Goal: Transaction & Acquisition: Purchase product/service

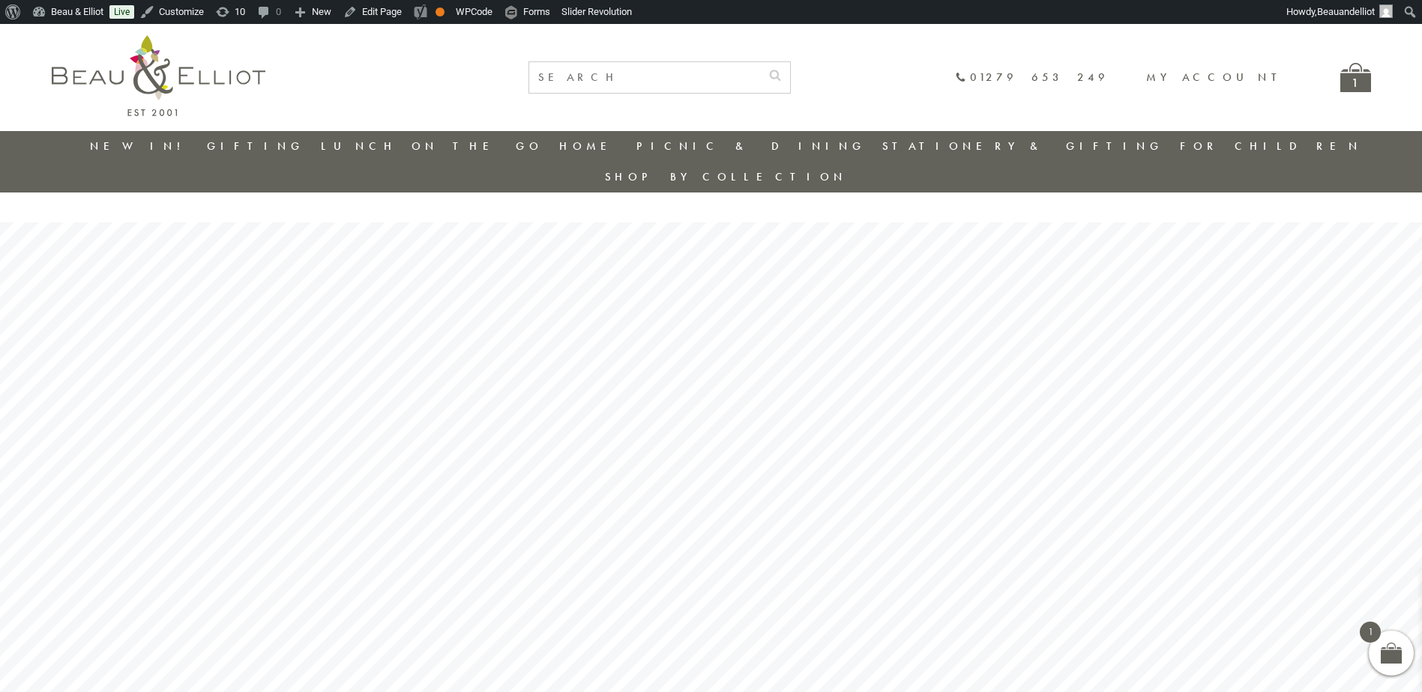
drag, startPoint x: 1324, startPoint y: 82, endPoint x: 1341, endPoint y: 76, distance: 17.5
click at [1324, 82] on div "01279 653 249 My account" at bounding box center [1140, 77] width 370 height 13
click at [1344, 76] on div "1" at bounding box center [1355, 77] width 31 height 29
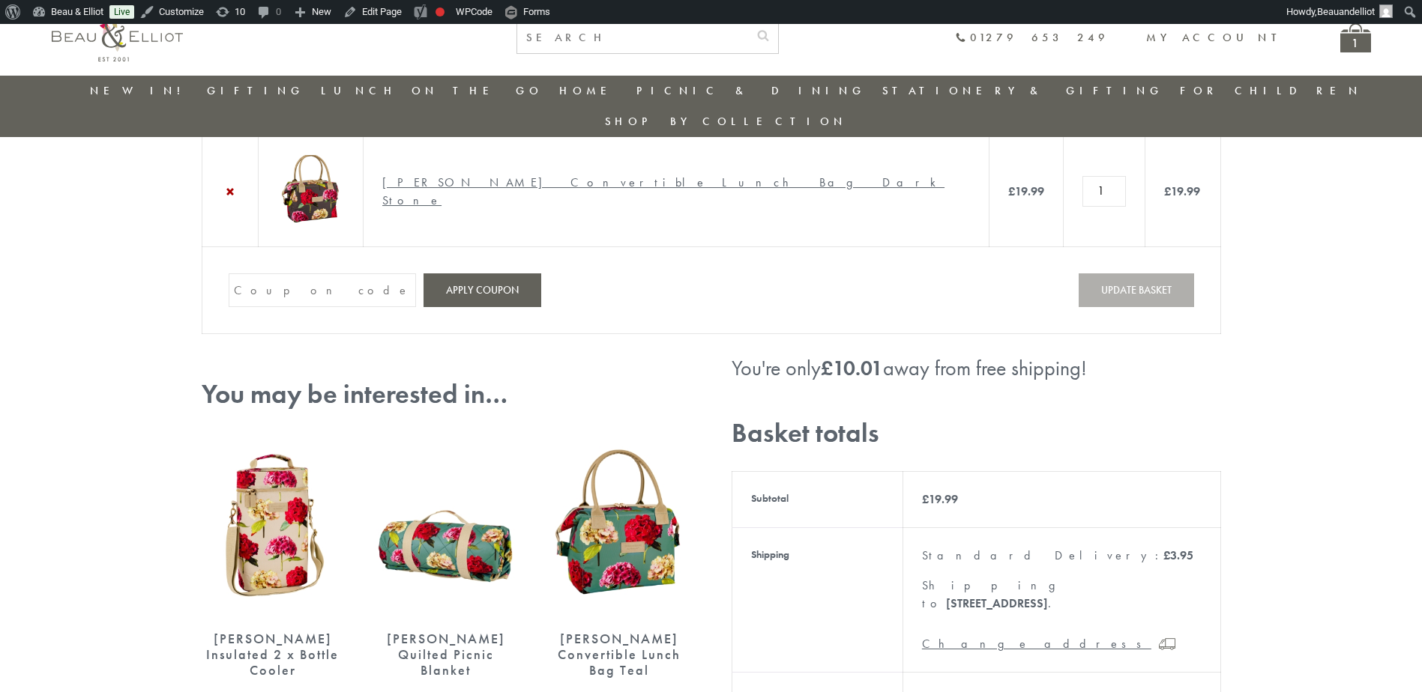
scroll to position [43, 0]
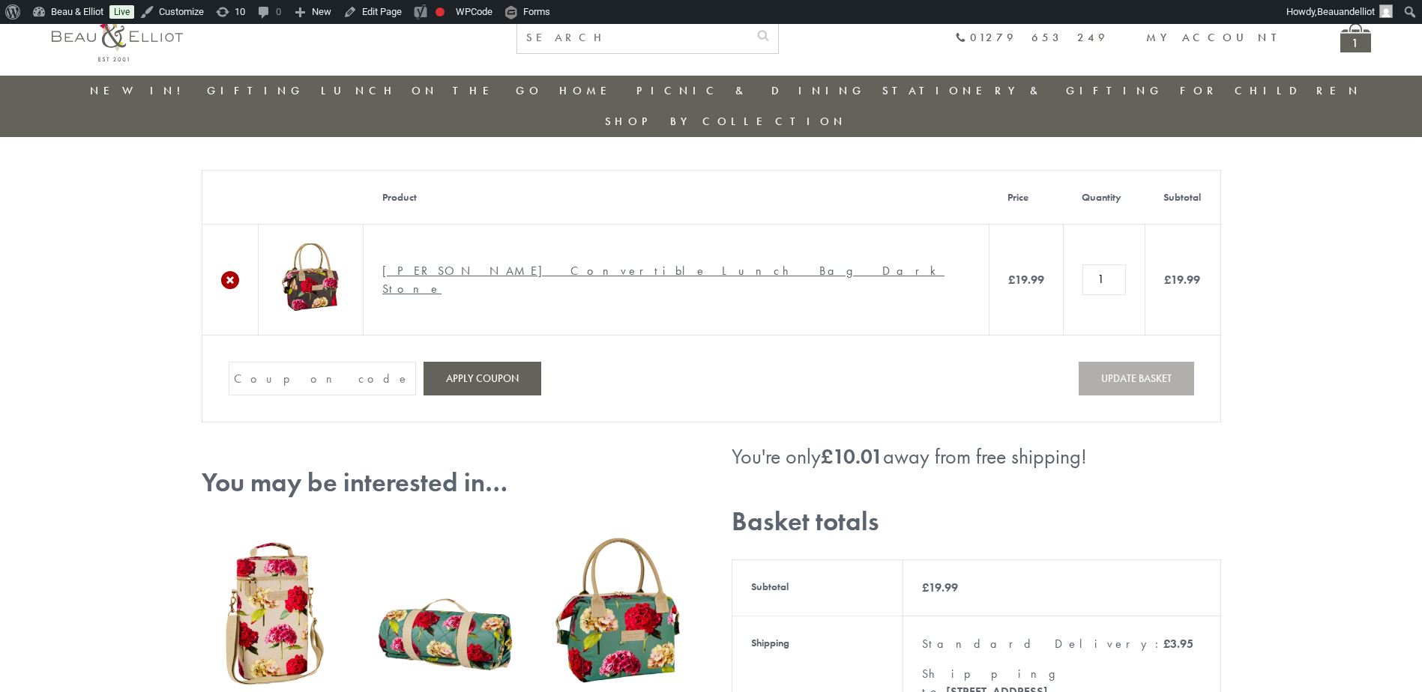
click at [227, 271] on link "×" at bounding box center [230, 280] width 18 height 18
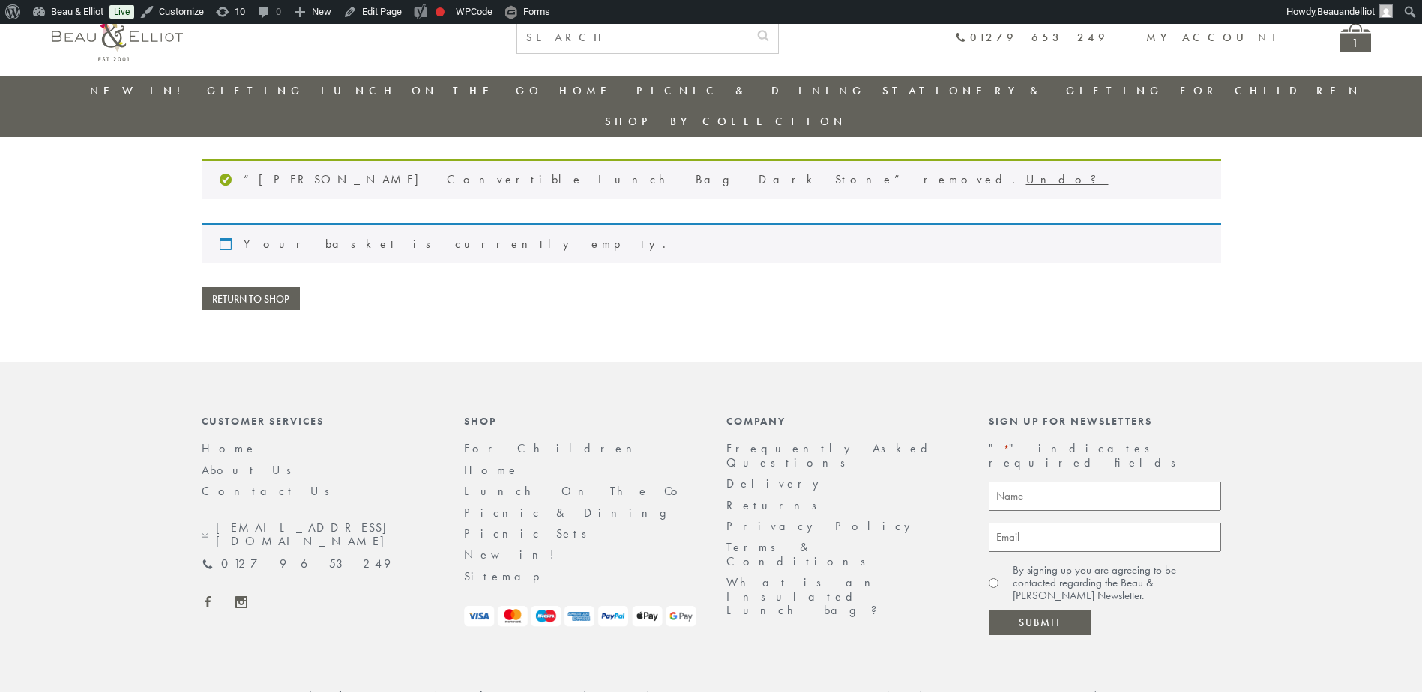
scroll to position [62, 0]
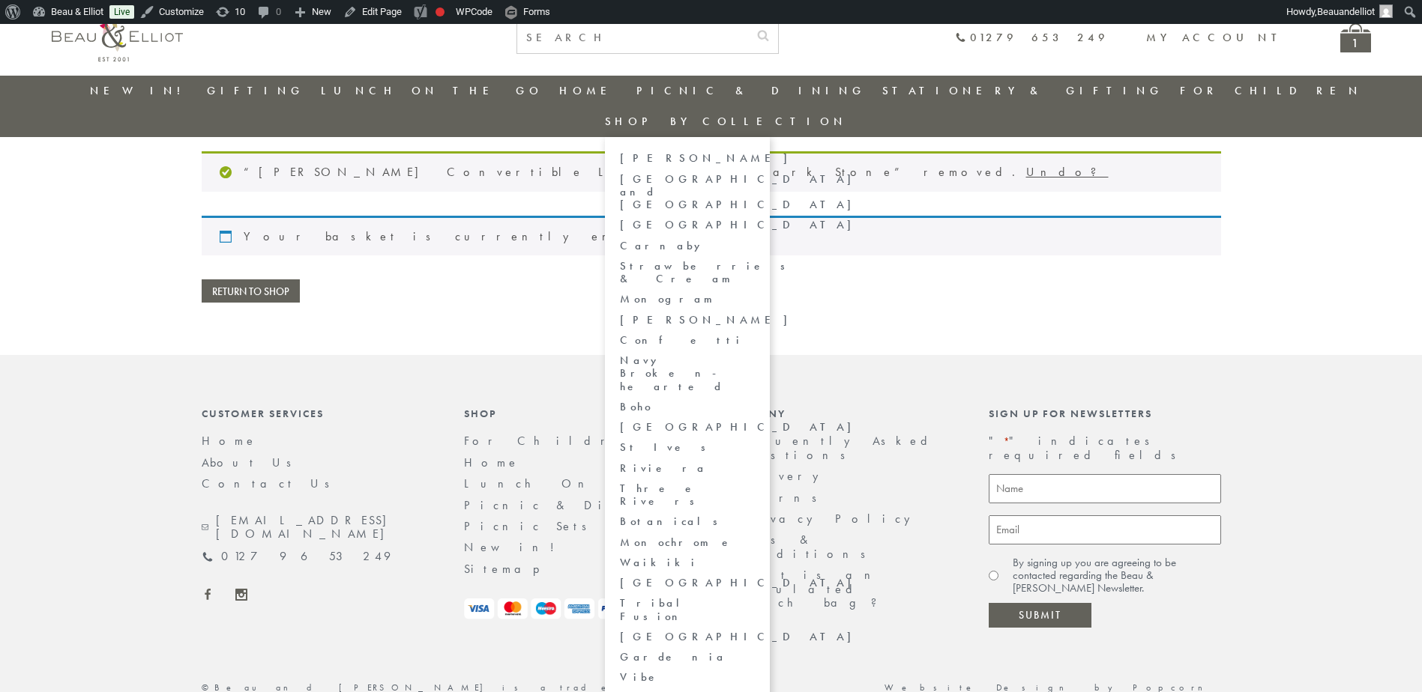
click at [755, 671] on link "Vibe" at bounding box center [687, 677] width 135 height 13
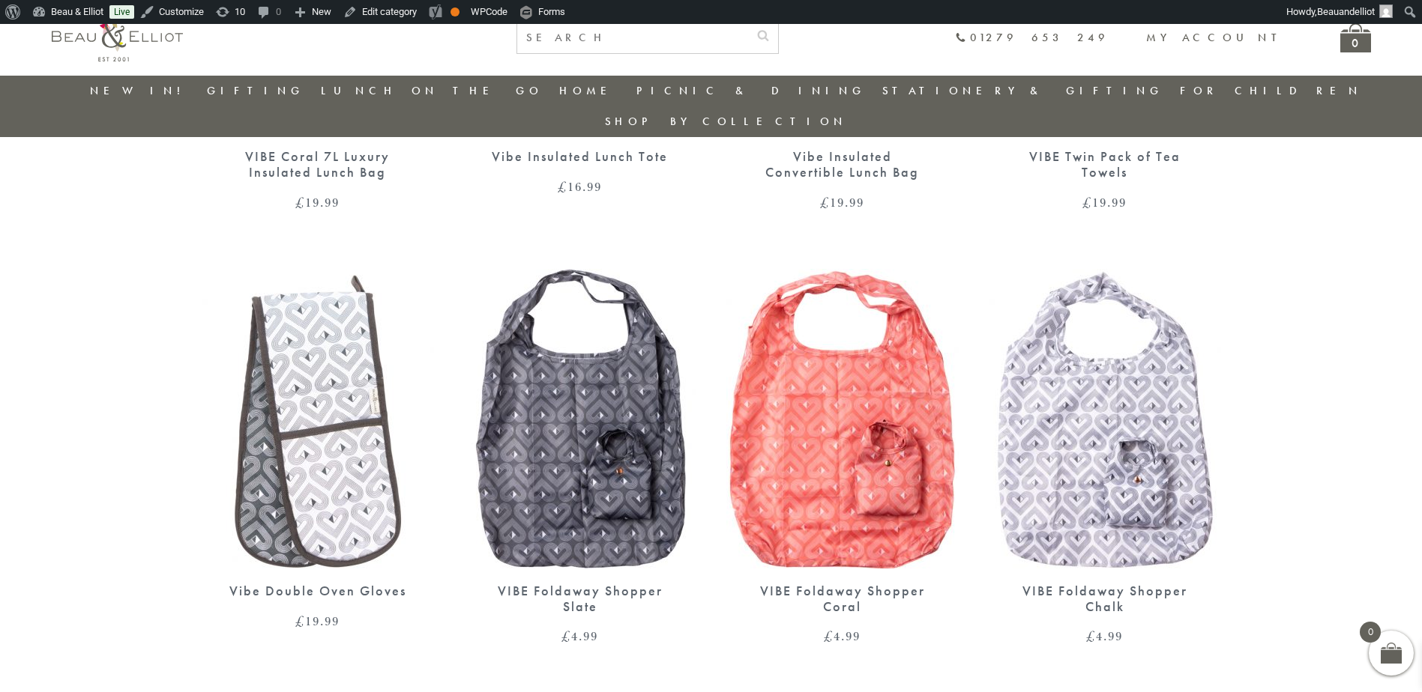
scroll to position [418, 0]
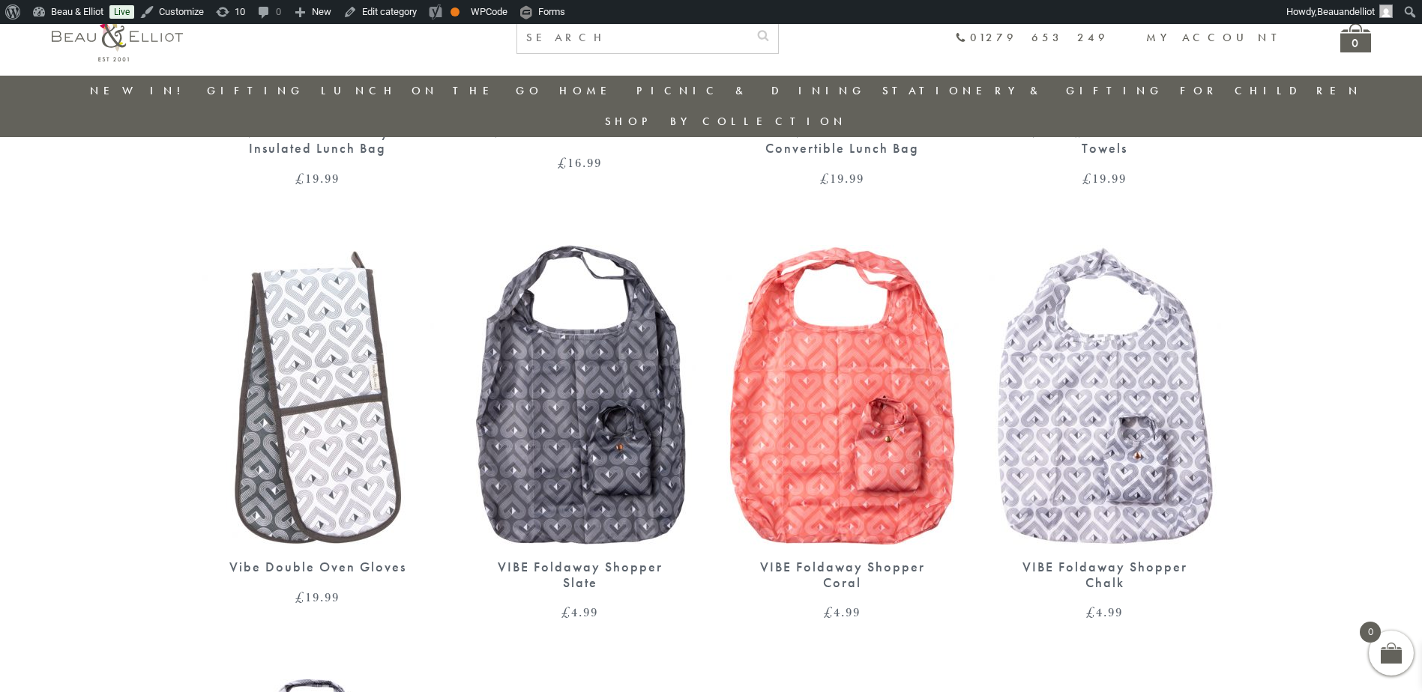
click at [606, 445] on img at bounding box center [580, 395] width 232 height 300
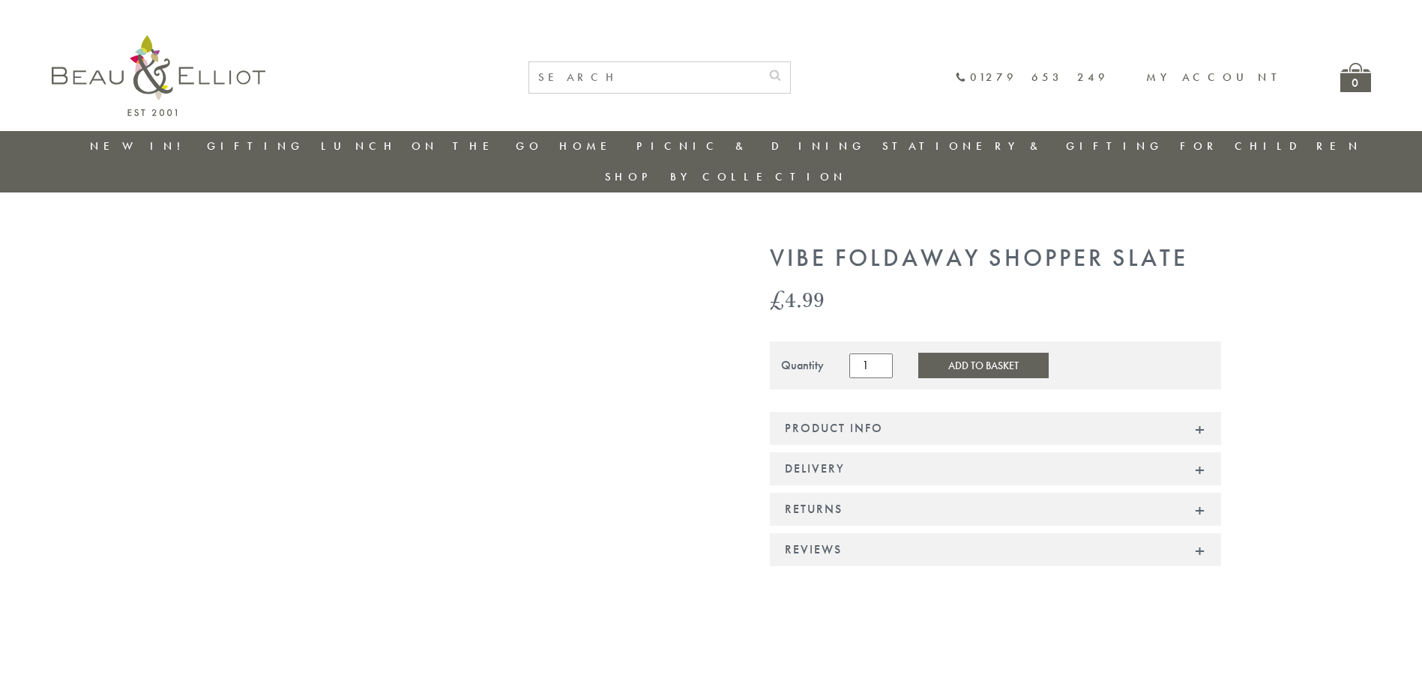
click at [964, 353] on button "Add to Basket" at bounding box center [983, 365] width 130 height 25
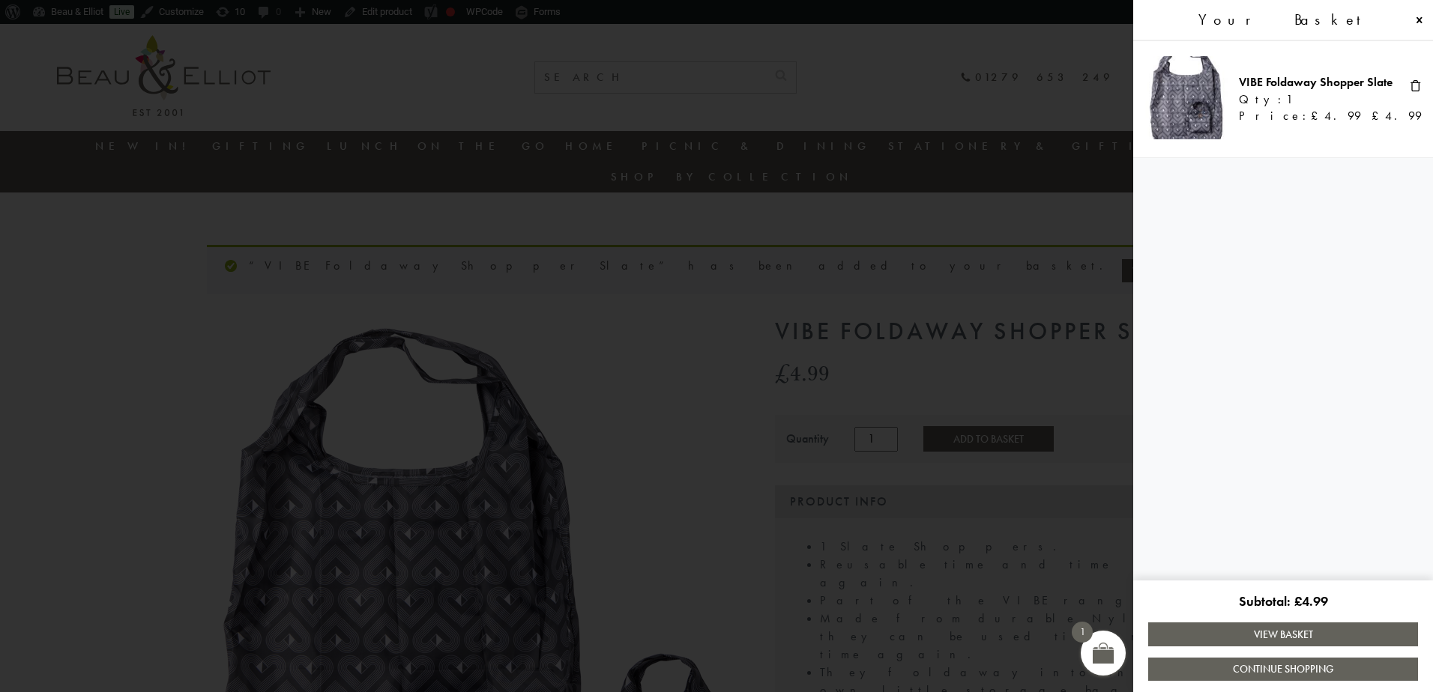
click at [1299, 639] on link "View Basket" at bounding box center [1283, 634] width 270 height 23
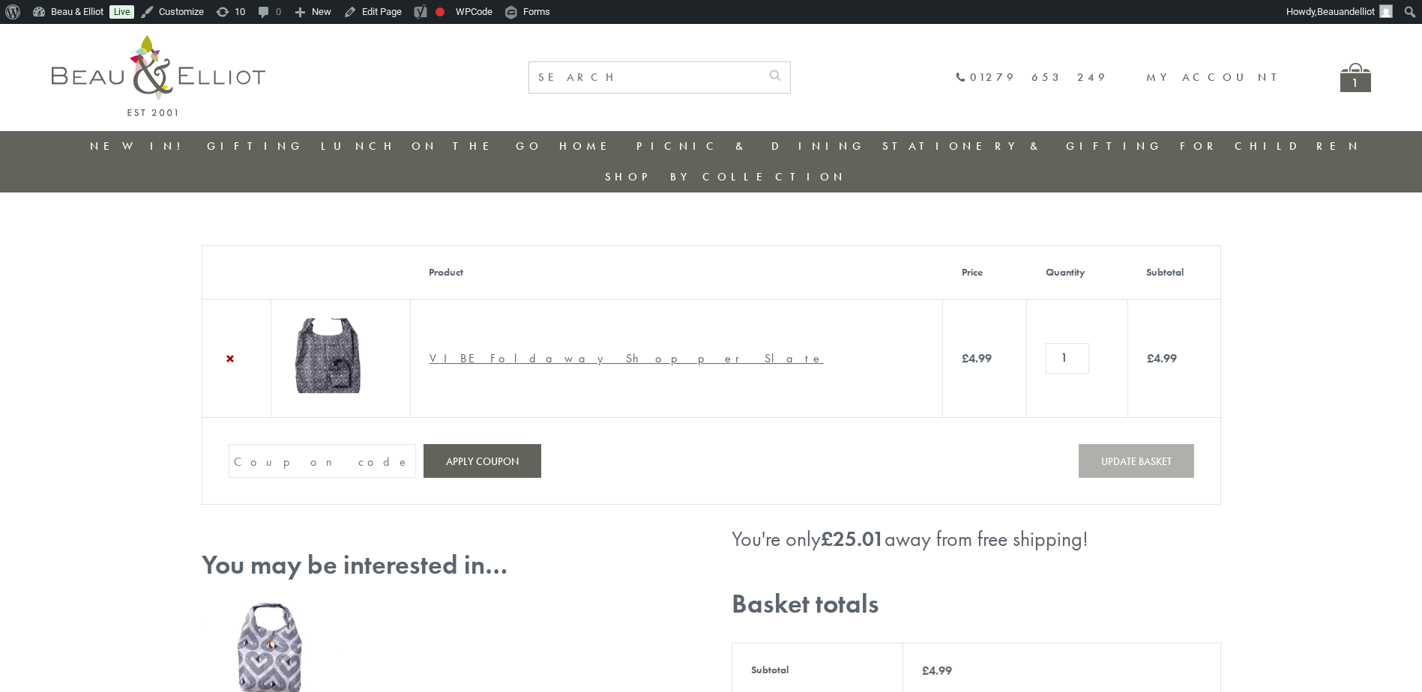
click at [271, 444] on input "Coupon:" at bounding box center [322, 461] width 187 height 34
type input "shipfree"
click at [438, 444] on button "Apply coupon" at bounding box center [482, 461] width 118 height 34
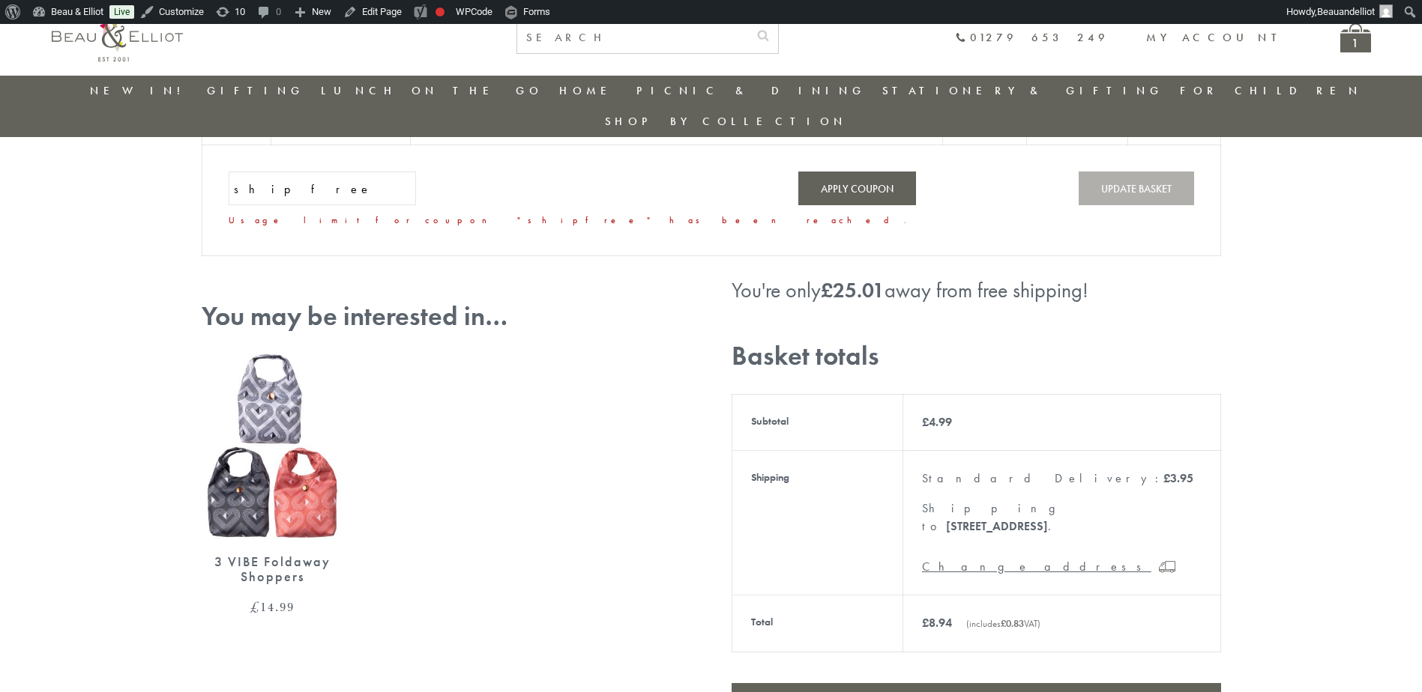
scroll to position [229, 0]
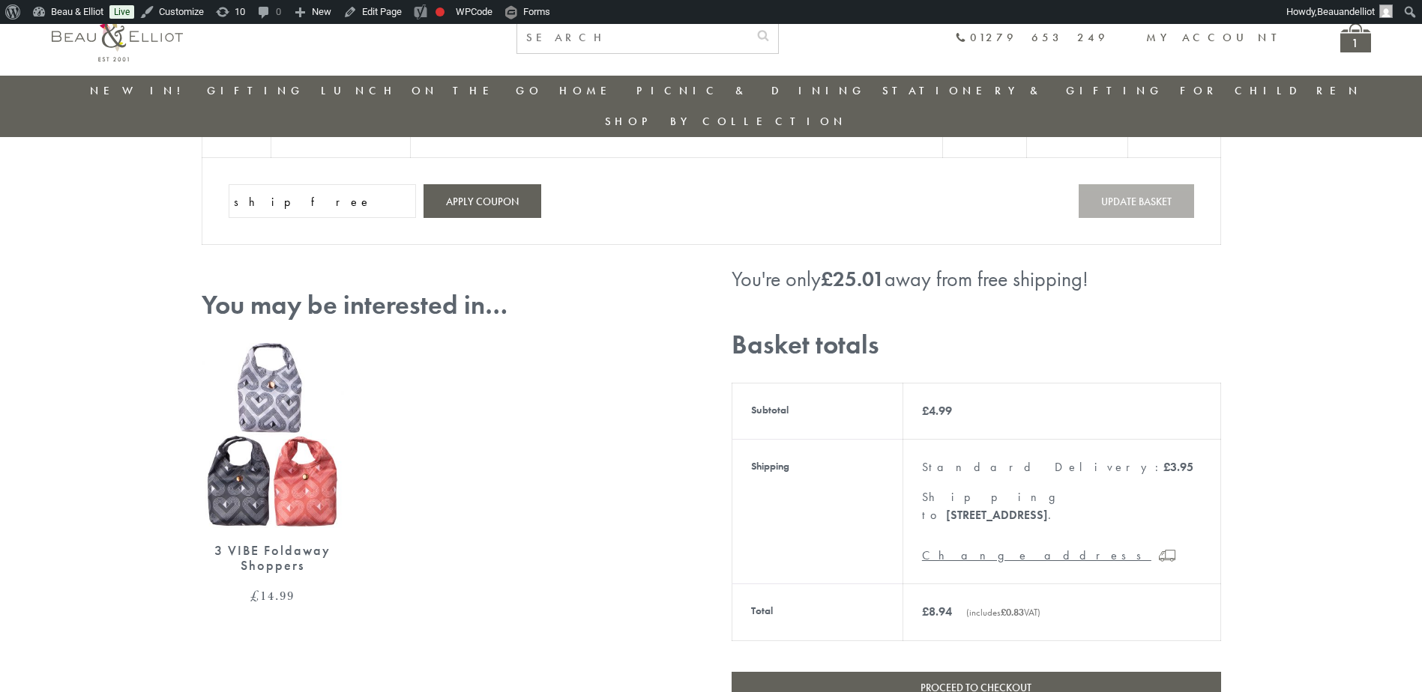
drag, startPoint x: 300, startPoint y: 157, endPoint x: 194, endPoint y: 151, distance: 105.8
click at [205, 161] on td "Coupon: shipfree Apply coupon Update basket" at bounding box center [711, 201] width 1018 height 87
type input "fship"
click at [453, 184] on button "Apply coupon" at bounding box center [482, 201] width 118 height 34
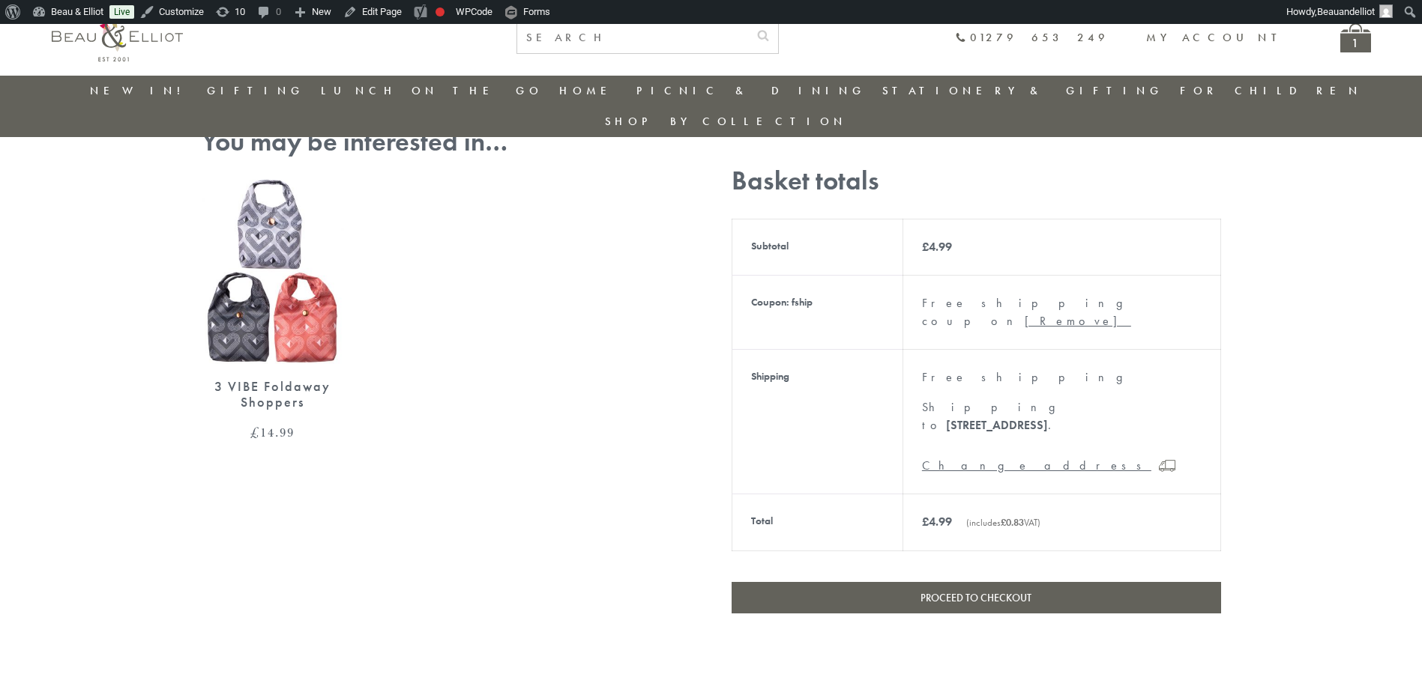
scroll to position [483, 0]
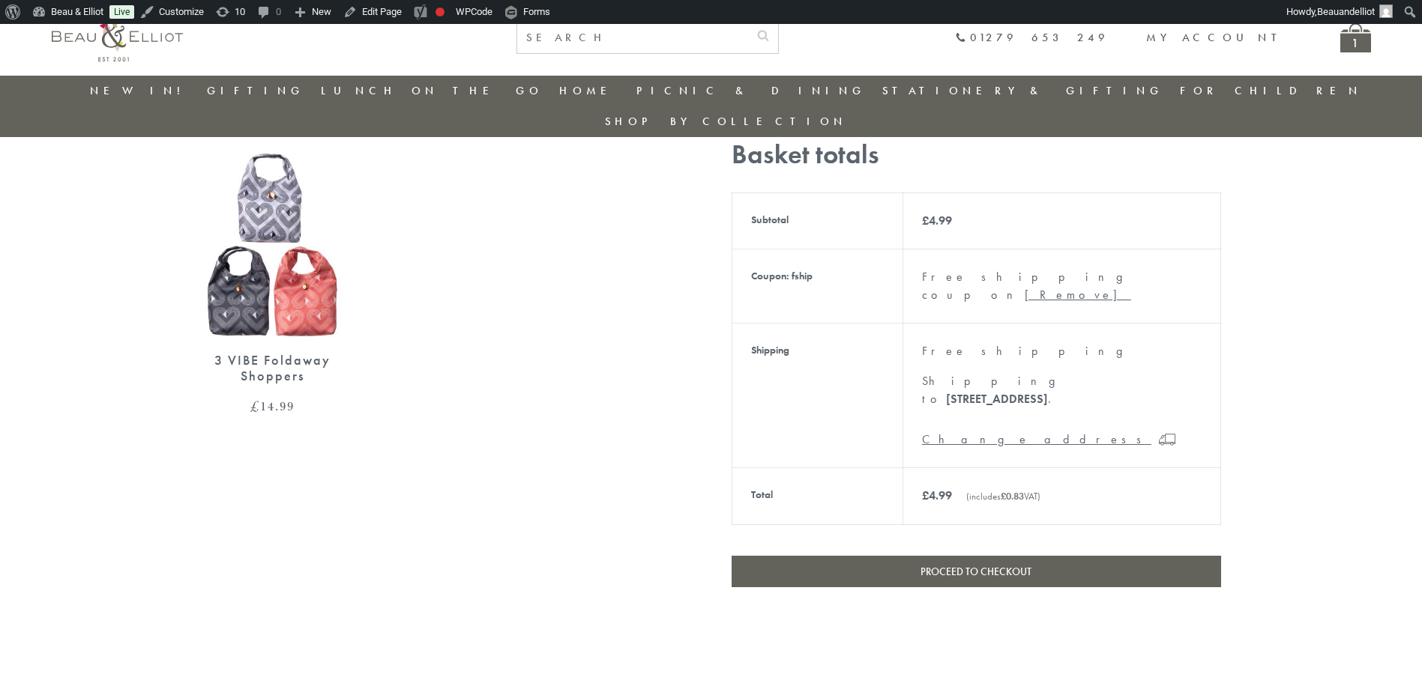
click at [971, 556] on link "Proceed to checkout" at bounding box center [975, 571] width 489 height 31
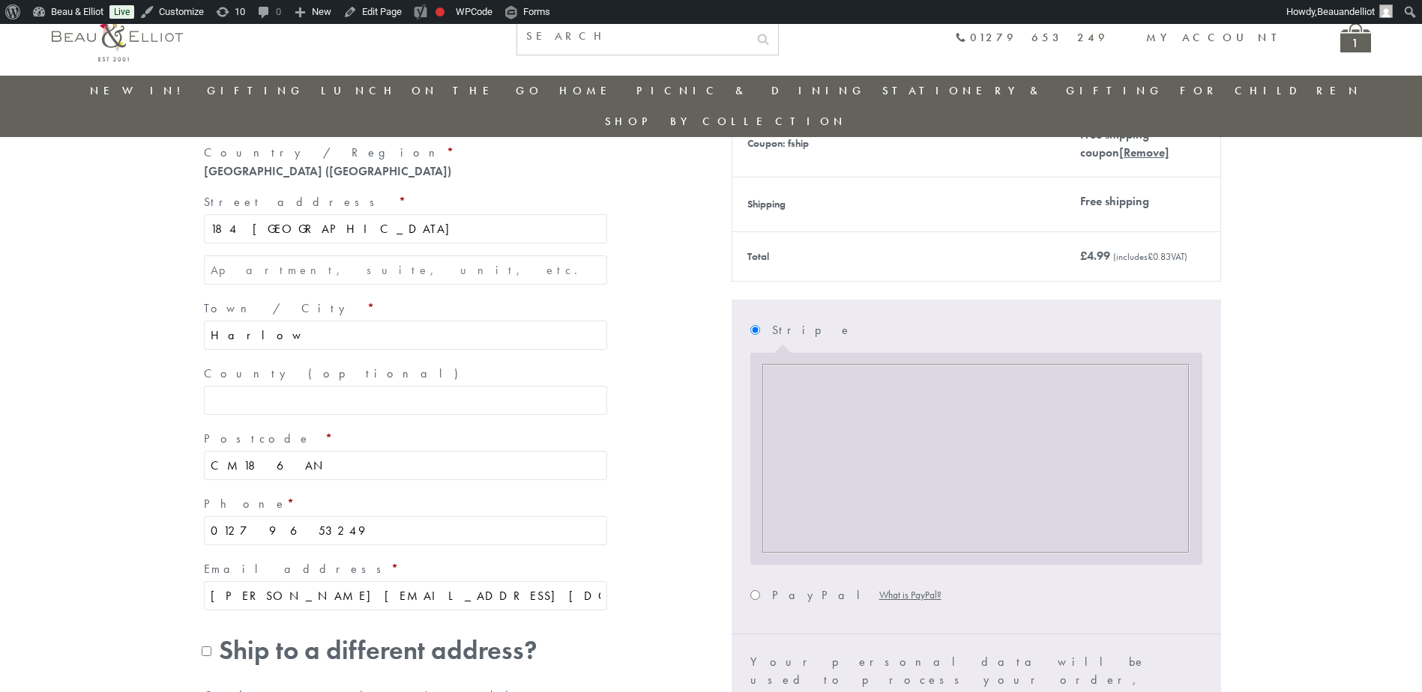
scroll to position [347, 0]
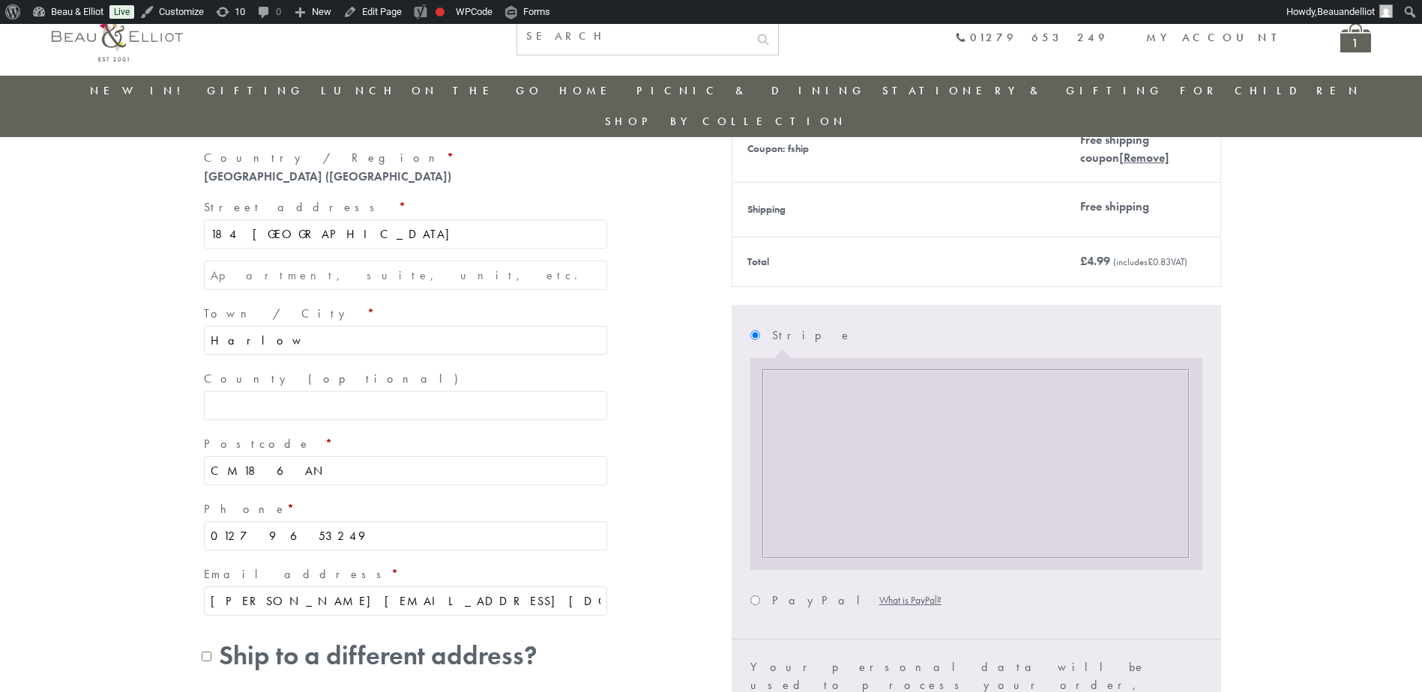
click at [1291, 315] on section "Have a coupon? Click here to enter your code Coupon: Apply coupon — OR — Billin…" at bounding box center [711, 388] width 1422 height 1043
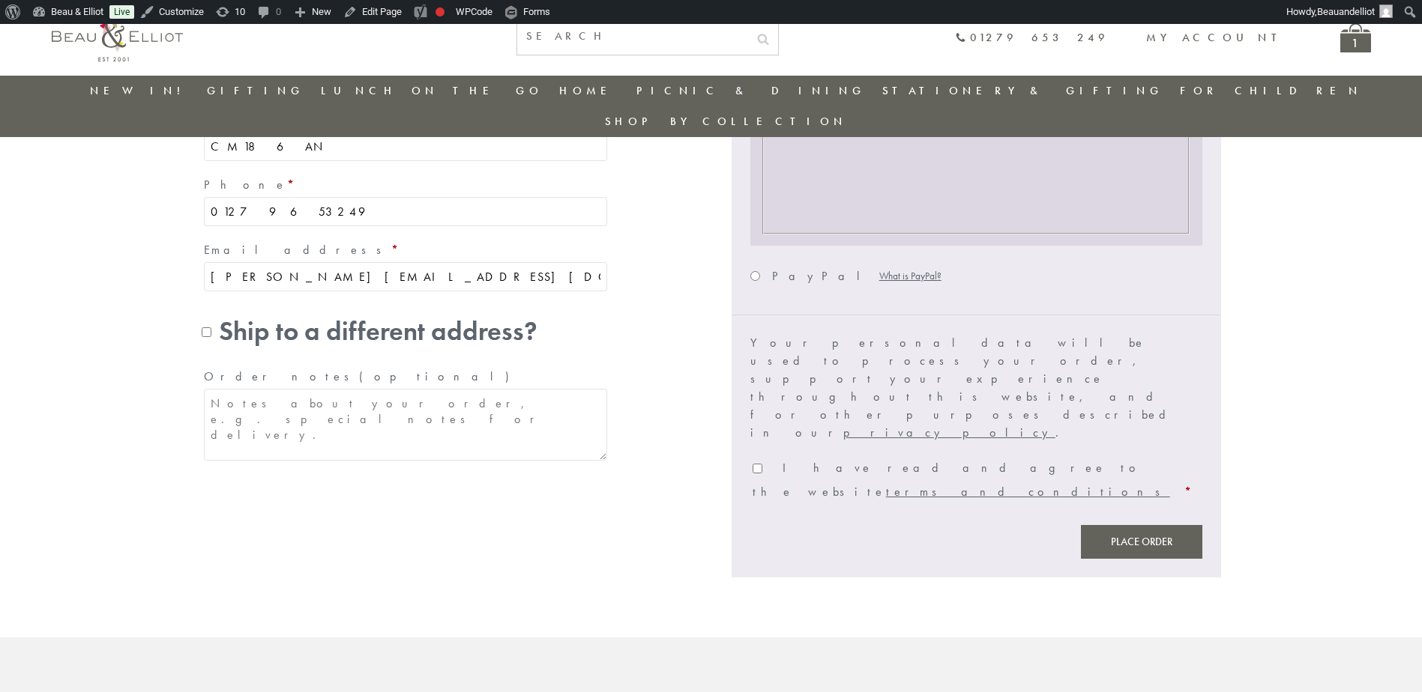
scroll to position [716, 0]
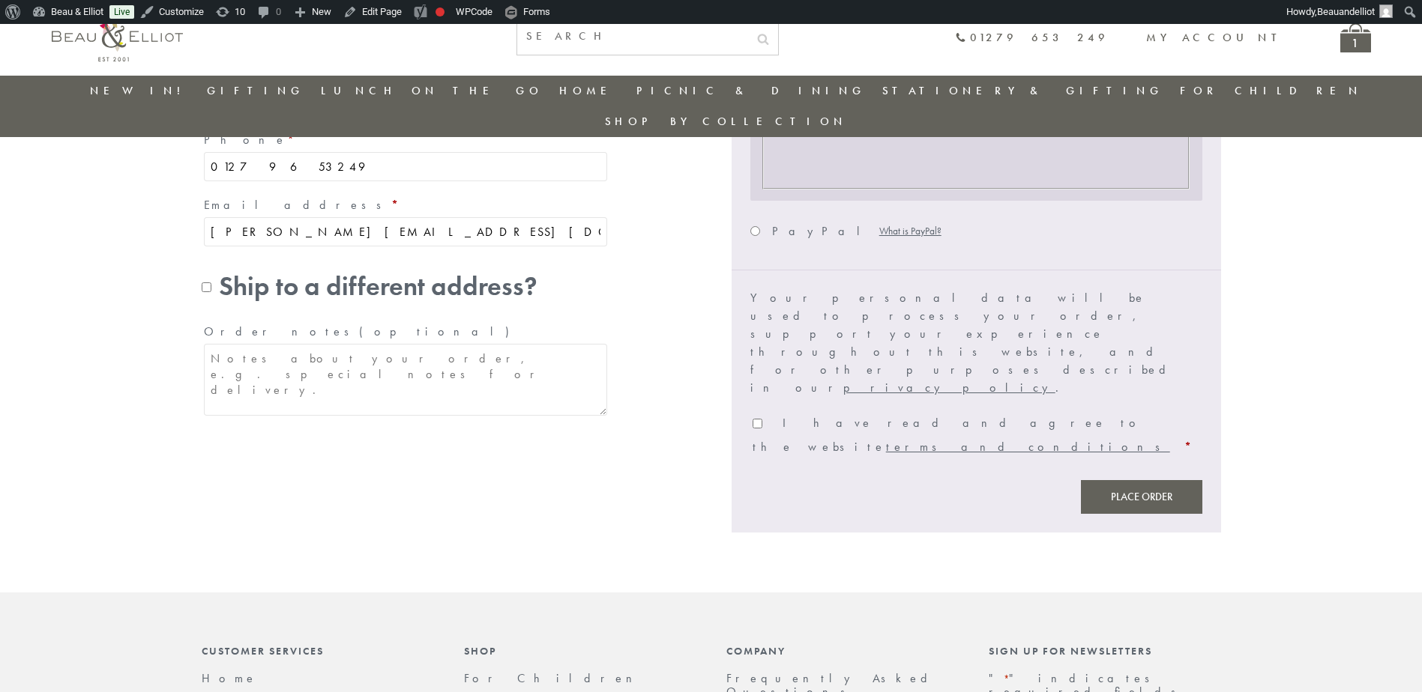
click at [755, 419] on input "I have read and agree to the website terms and conditions *" at bounding box center [757, 424] width 10 height 10
checkbox input "true"
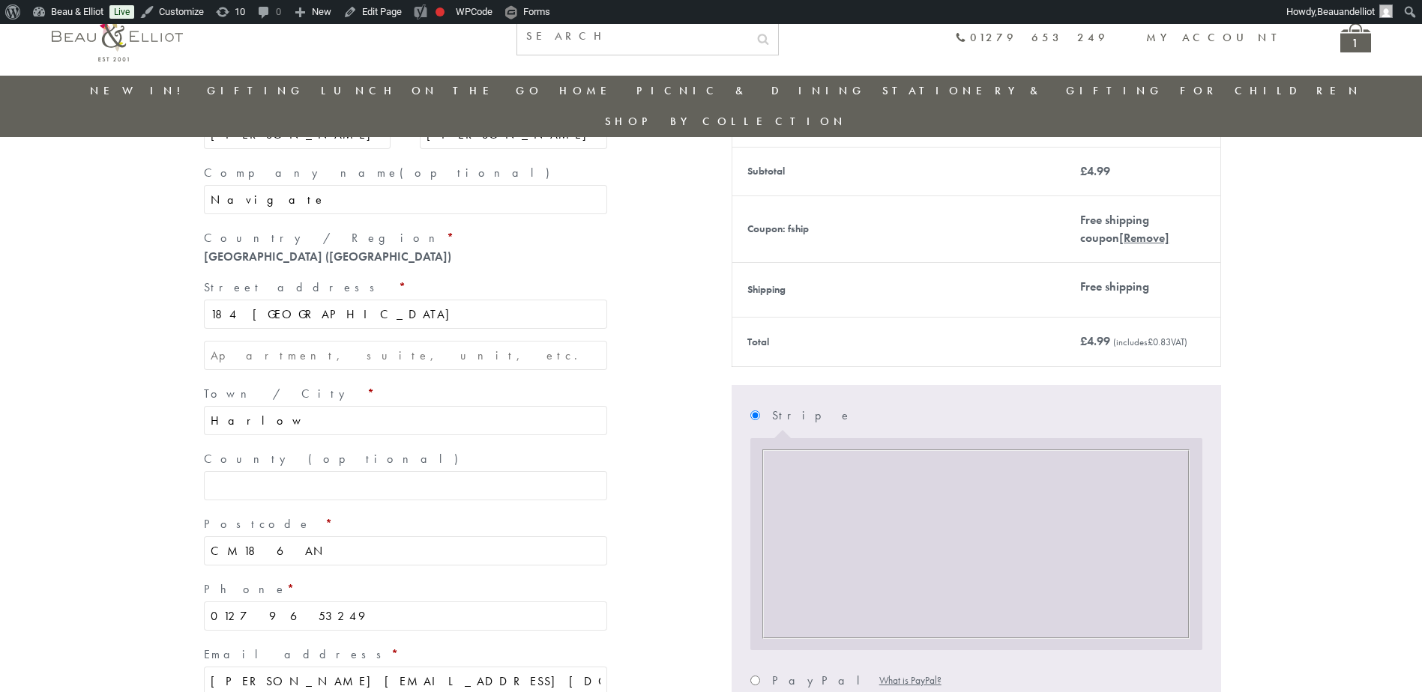
scroll to position [641, 0]
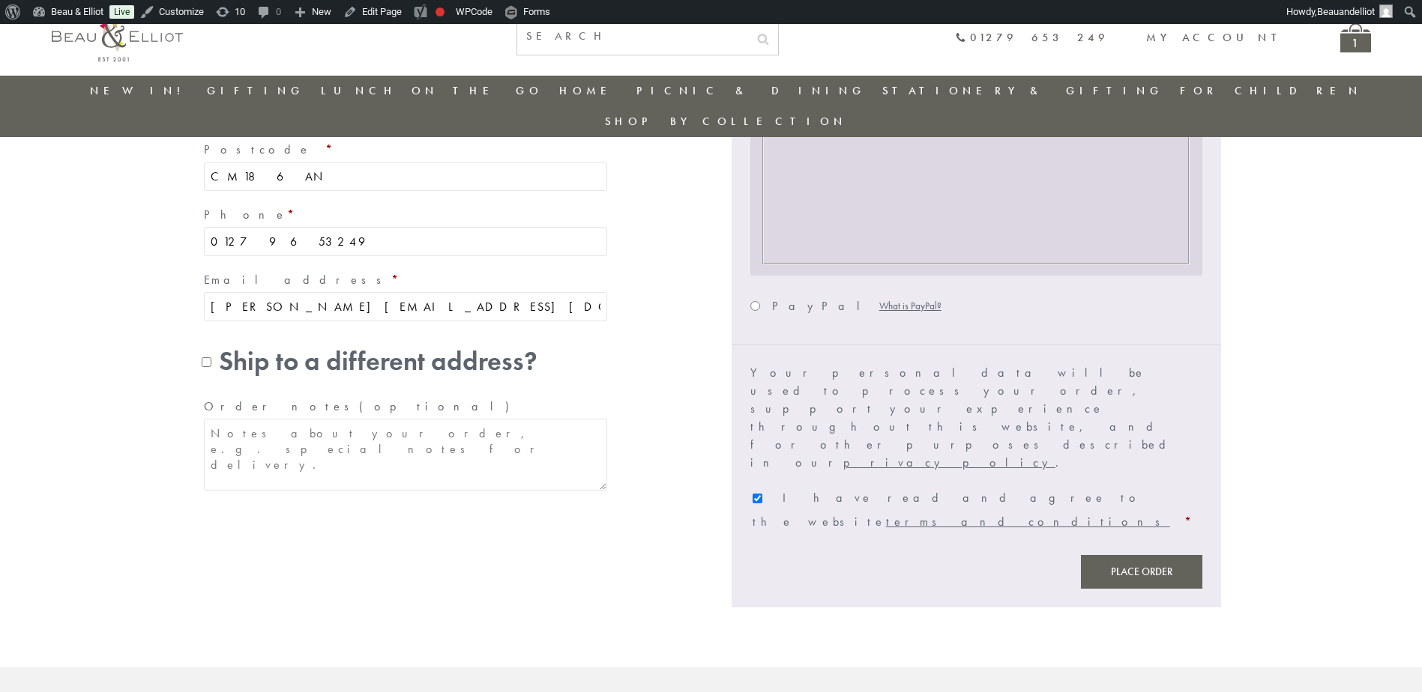
click at [1108, 555] on button "Place order" at bounding box center [1141, 572] width 121 height 34
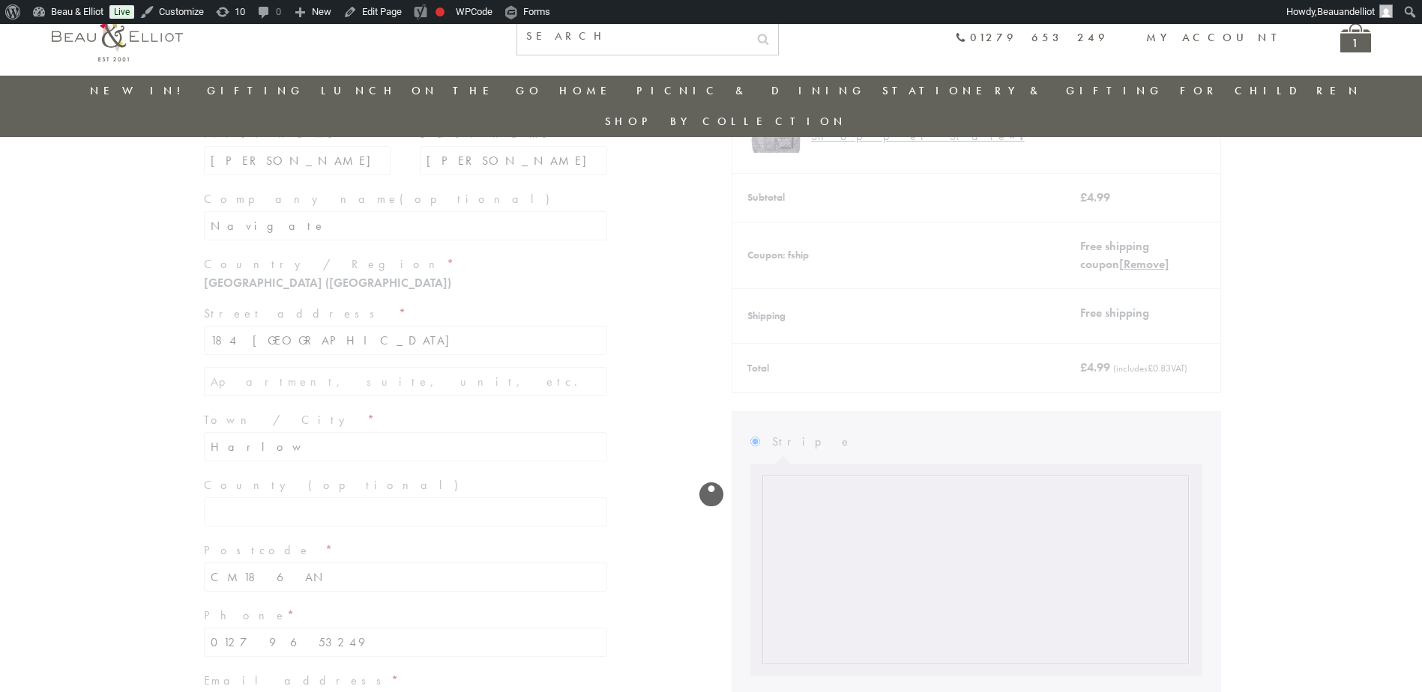
scroll to position [267, 0]
